Goal: Navigation & Orientation: Find specific page/section

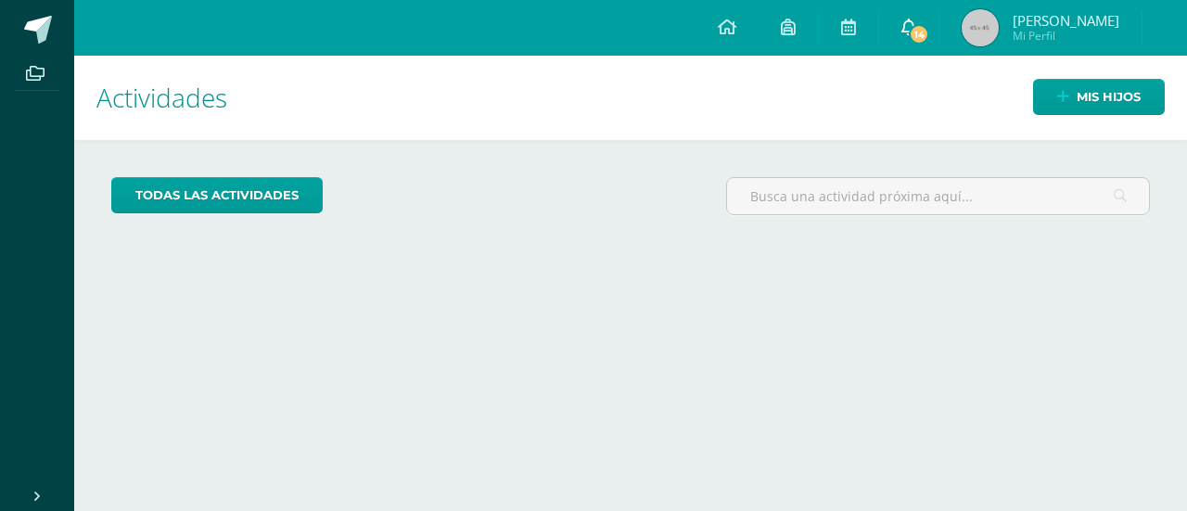
click at [916, 24] on icon at bounding box center [909, 27] width 15 height 17
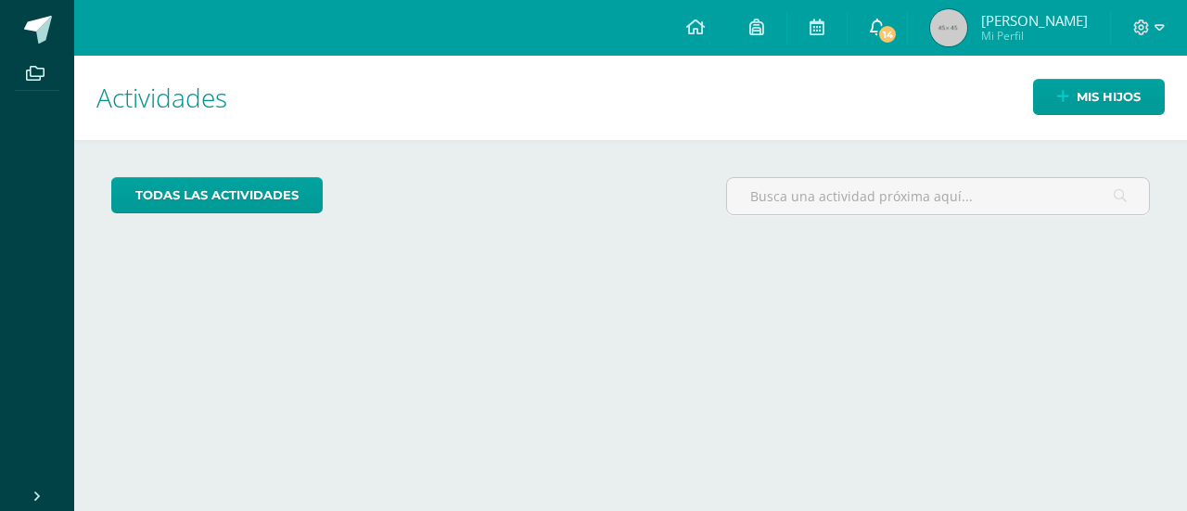
click at [885, 21] on icon at bounding box center [877, 27] width 15 height 17
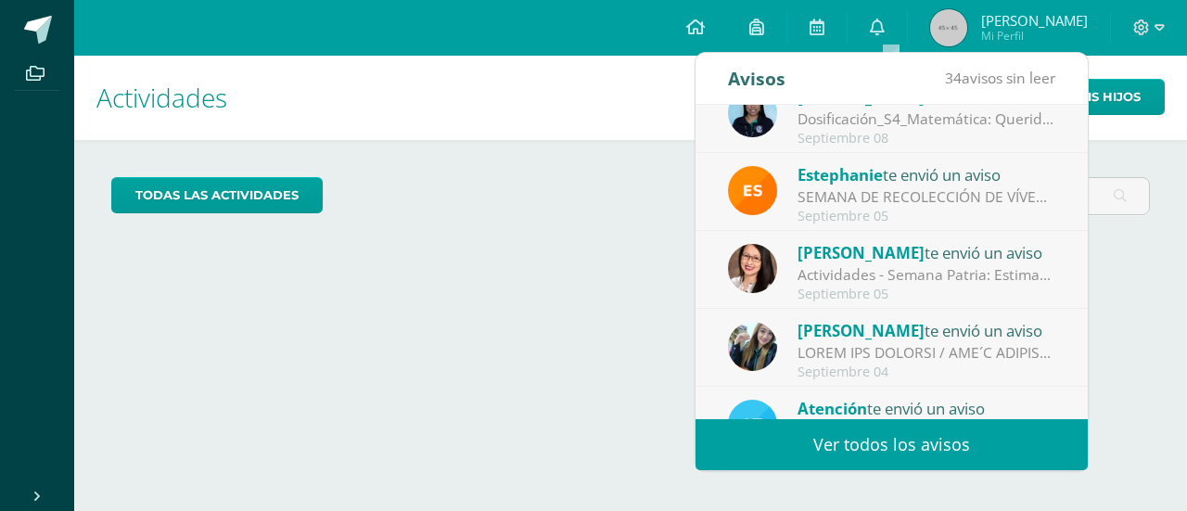
scroll to position [223, 0]
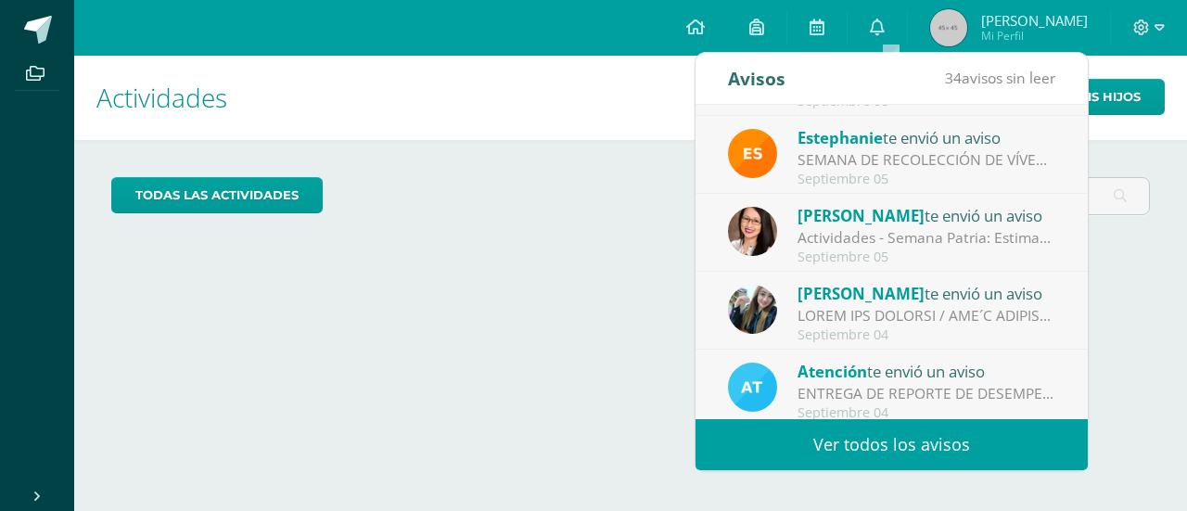
click at [959, 316] on div at bounding box center [927, 315] width 258 height 21
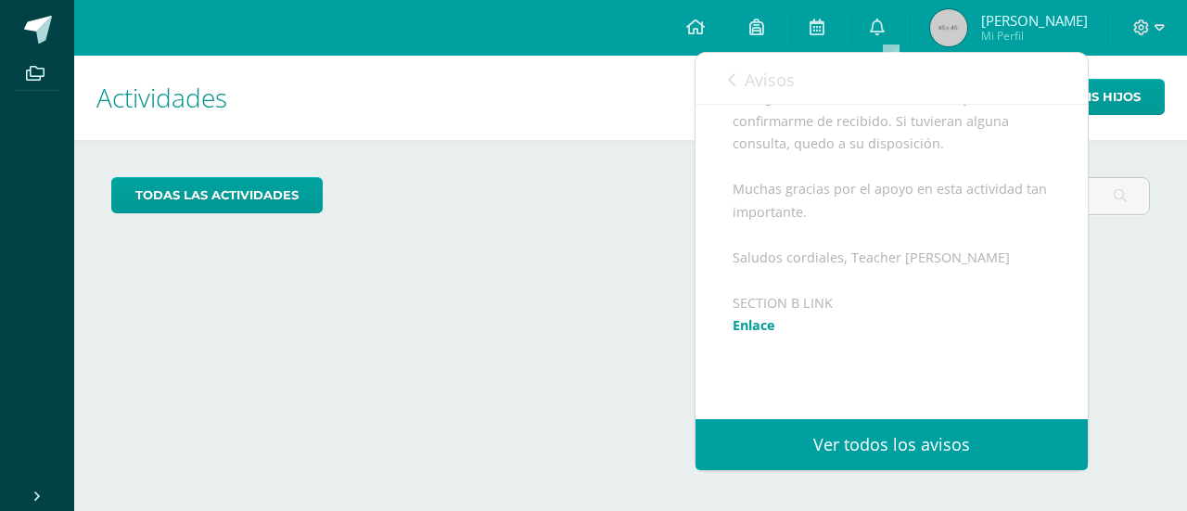
scroll to position [1076, 0]
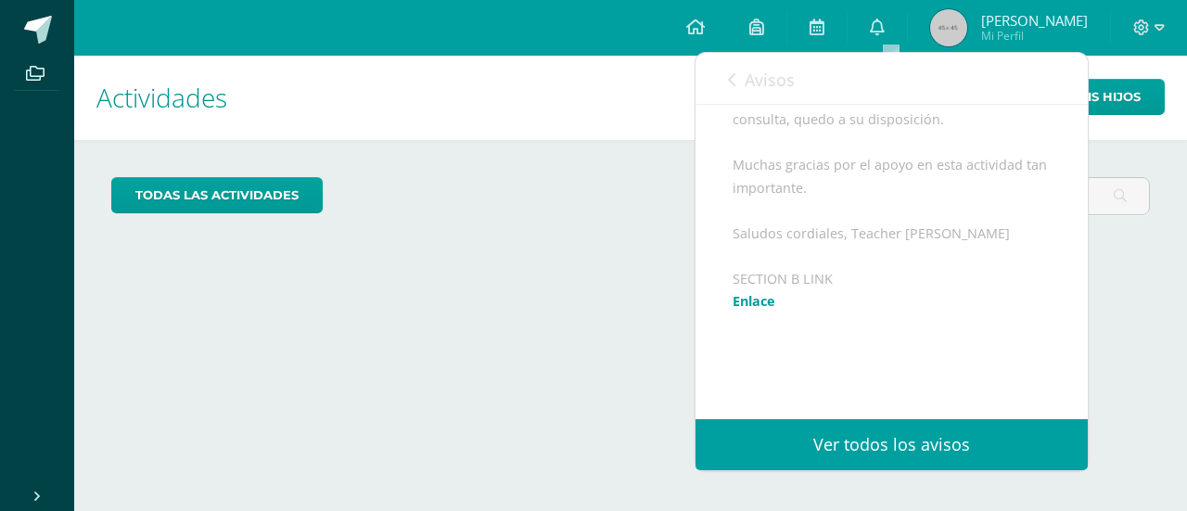
click at [766, 310] on link "Enlace" at bounding box center [754, 301] width 43 height 18
